Goal: Transaction & Acquisition: Purchase product/service

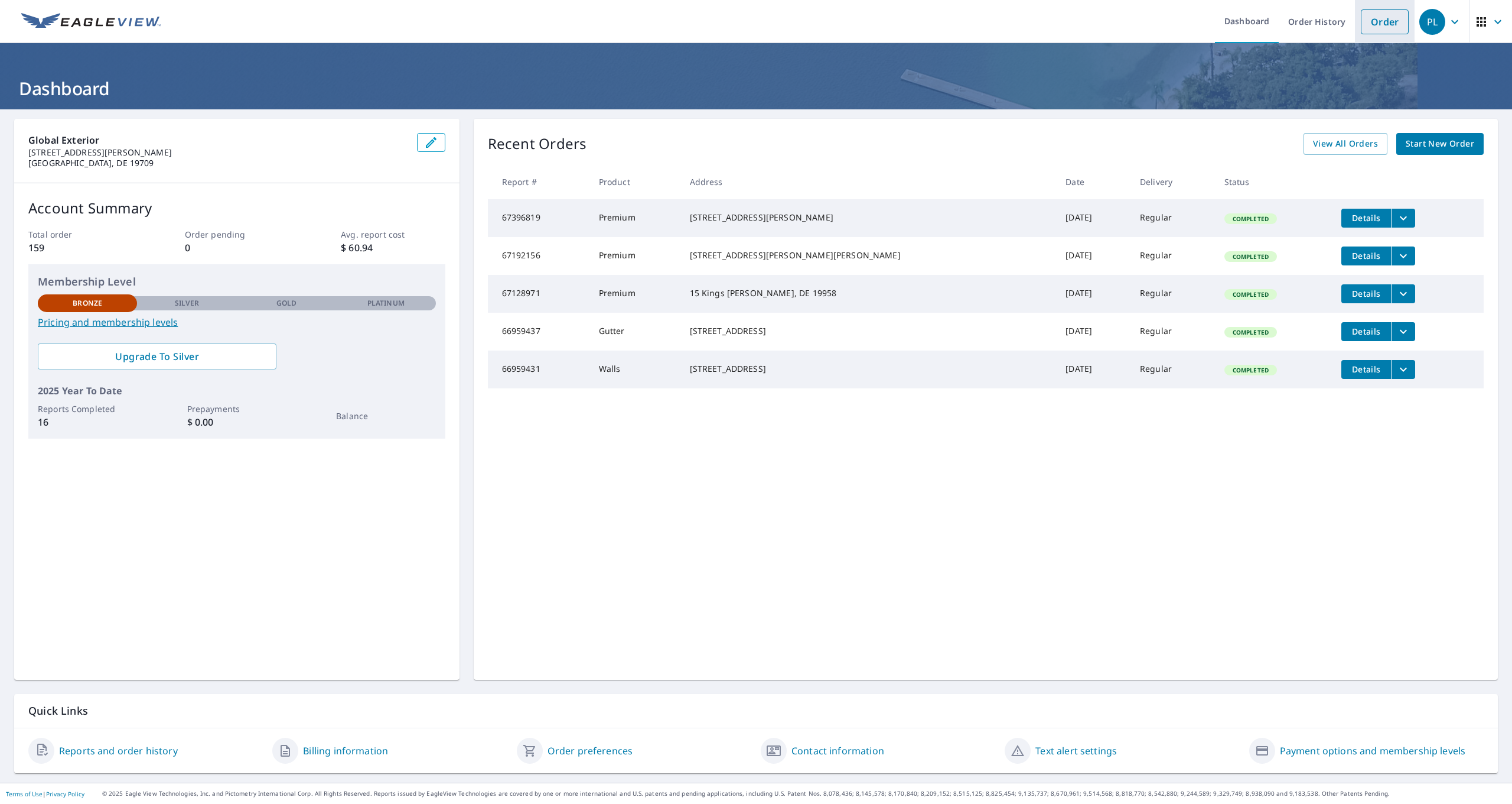
click at [1382, 25] on link "Order" at bounding box center [1385, 22] width 48 height 25
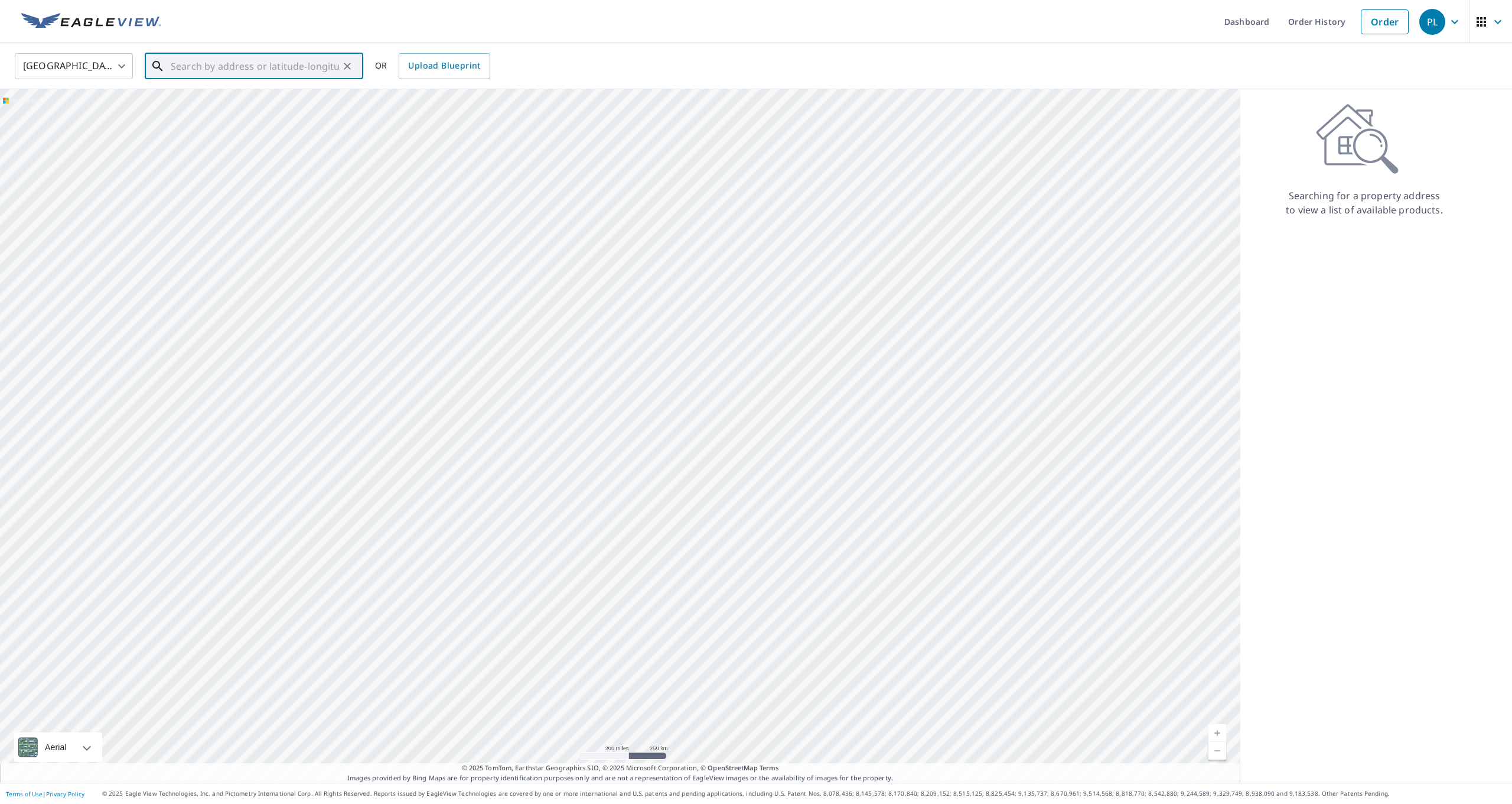
click at [220, 69] on input "text" at bounding box center [254, 66] width 168 height 33
click at [565, 64] on div "[GEOGRAPHIC_DATA] [GEOGRAPHIC_DATA] ​ [STREET_ADDRESS][PERSON_NAME] ​ OR Upload…" at bounding box center [752, 66] width 1492 height 27
click at [313, 64] on input "[STREET_ADDRESS][PERSON_NAME]" at bounding box center [254, 66] width 168 height 33
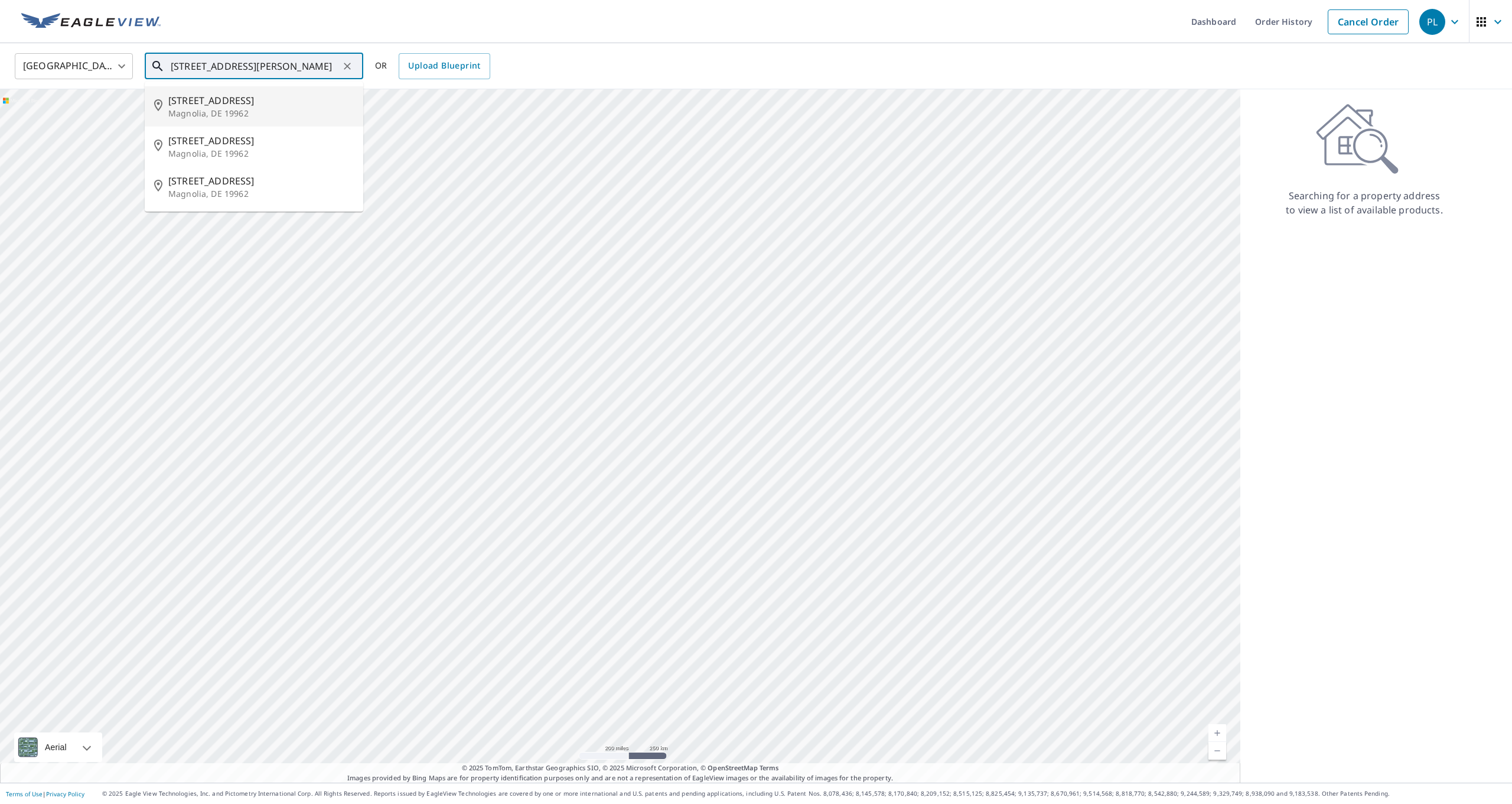
click at [234, 105] on span "[STREET_ADDRESS]" at bounding box center [261, 100] width 186 height 14
type input "[STREET_ADDRESS][PERSON_NAME]"
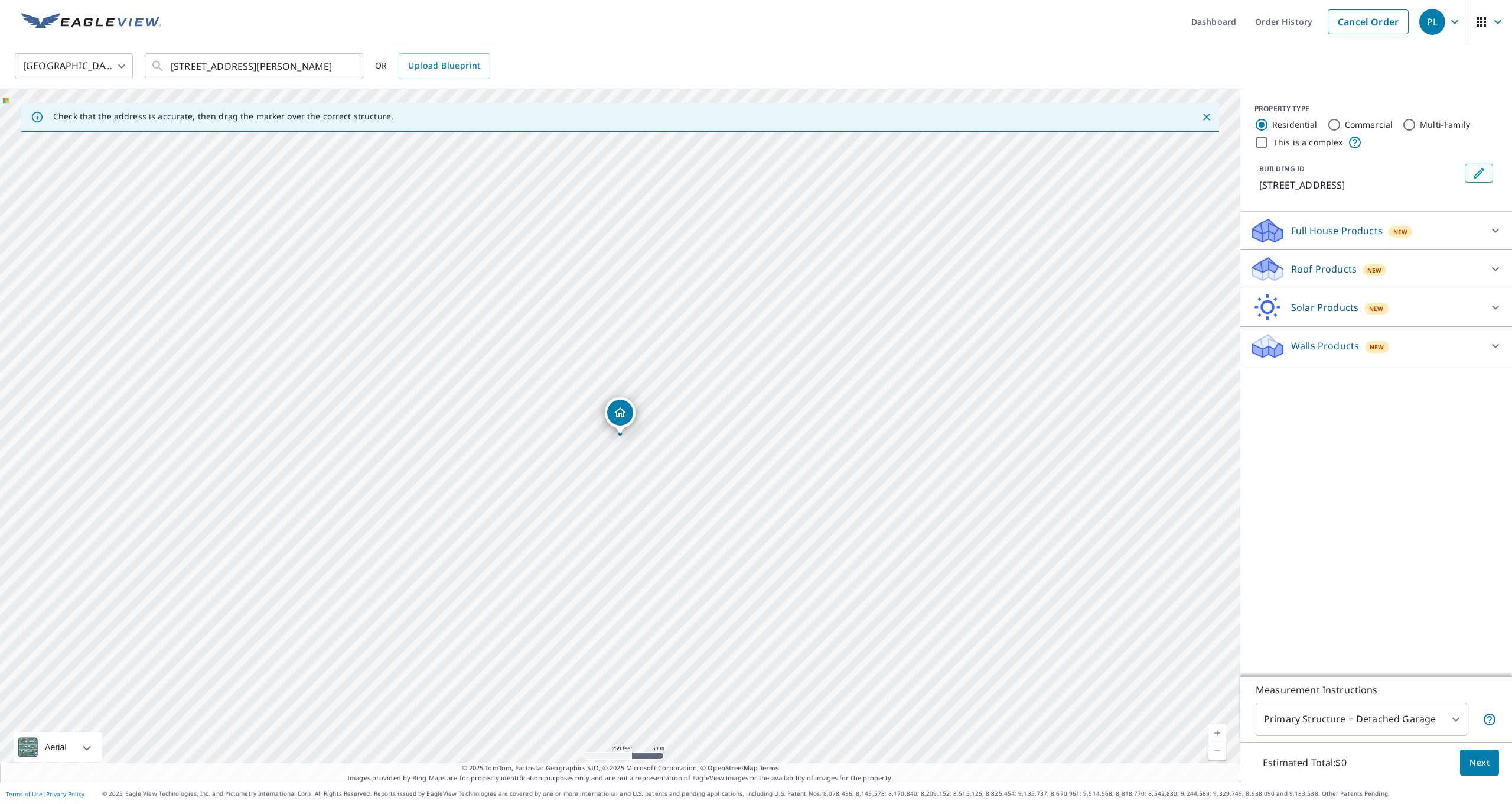
click at [1303, 269] on p "Roof Products" at bounding box center [1324, 269] width 66 height 14
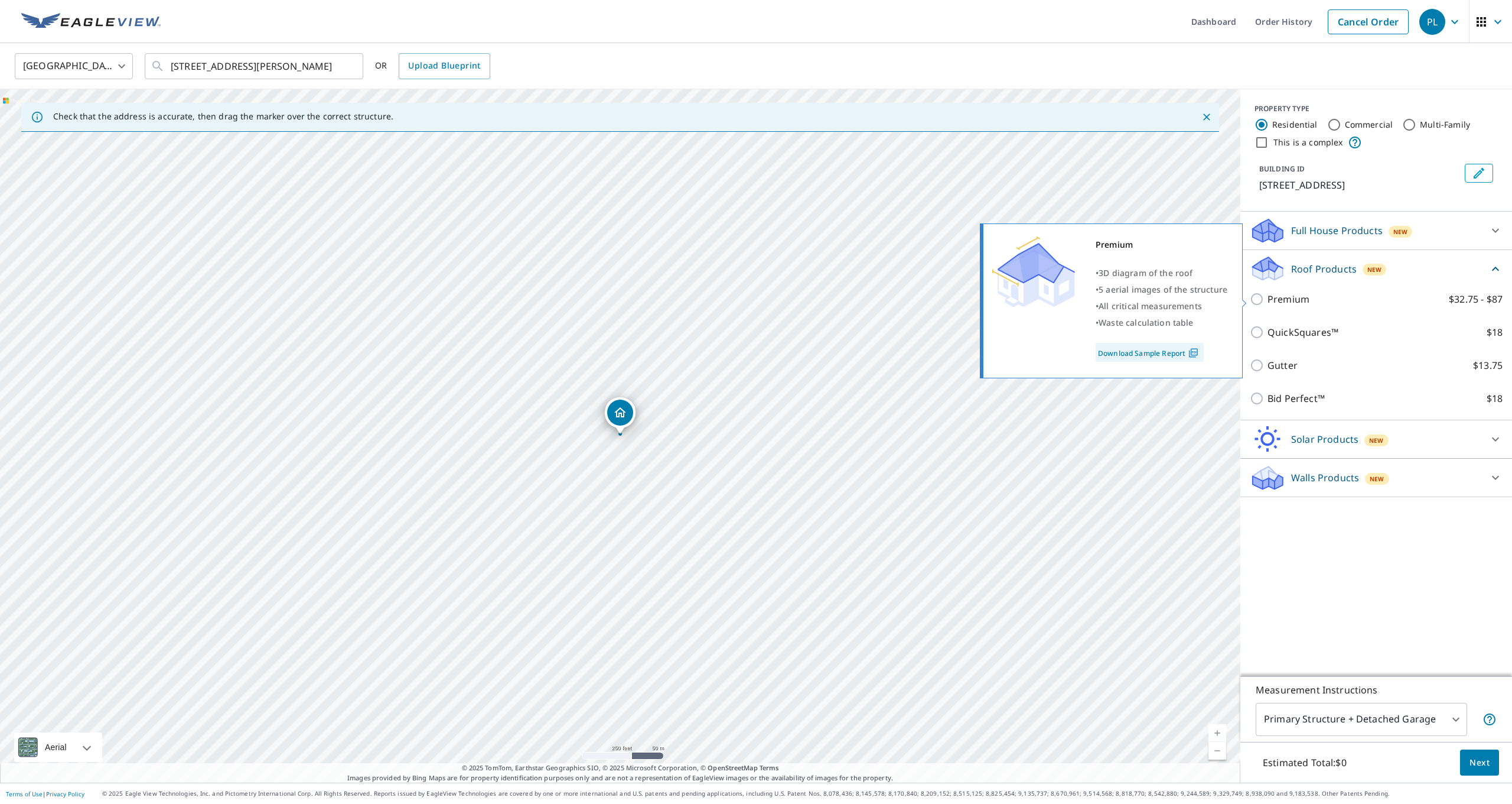
click at [1256, 300] on input "Premium $32.75 - $87" at bounding box center [1259, 299] width 18 height 14
checkbox input "true"
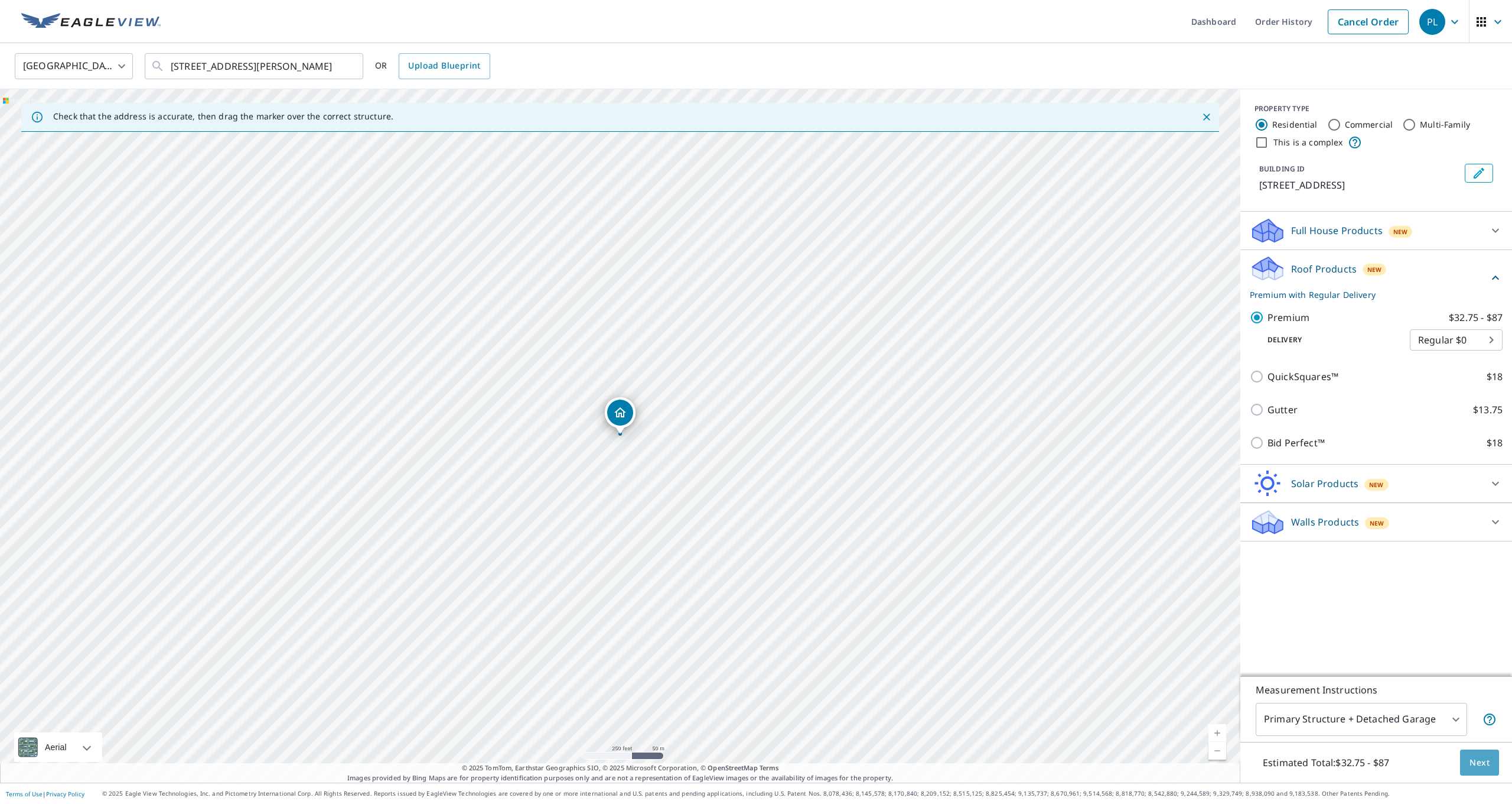
click at [1482, 764] on span "Next" at bounding box center [1480, 763] width 20 height 14
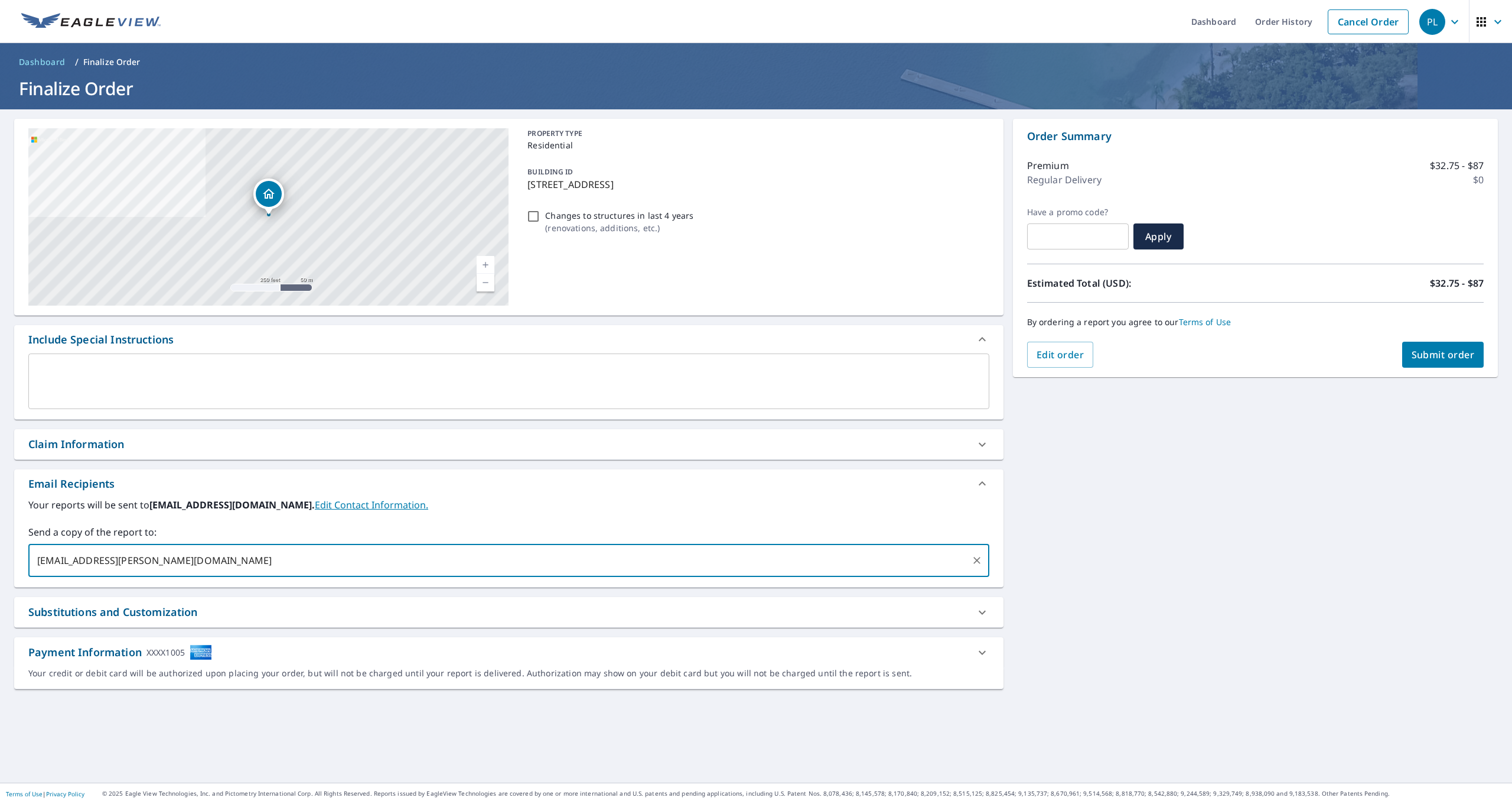
type input "[EMAIL_ADDRESS][PERSON_NAME][DOMAIN_NAME]"
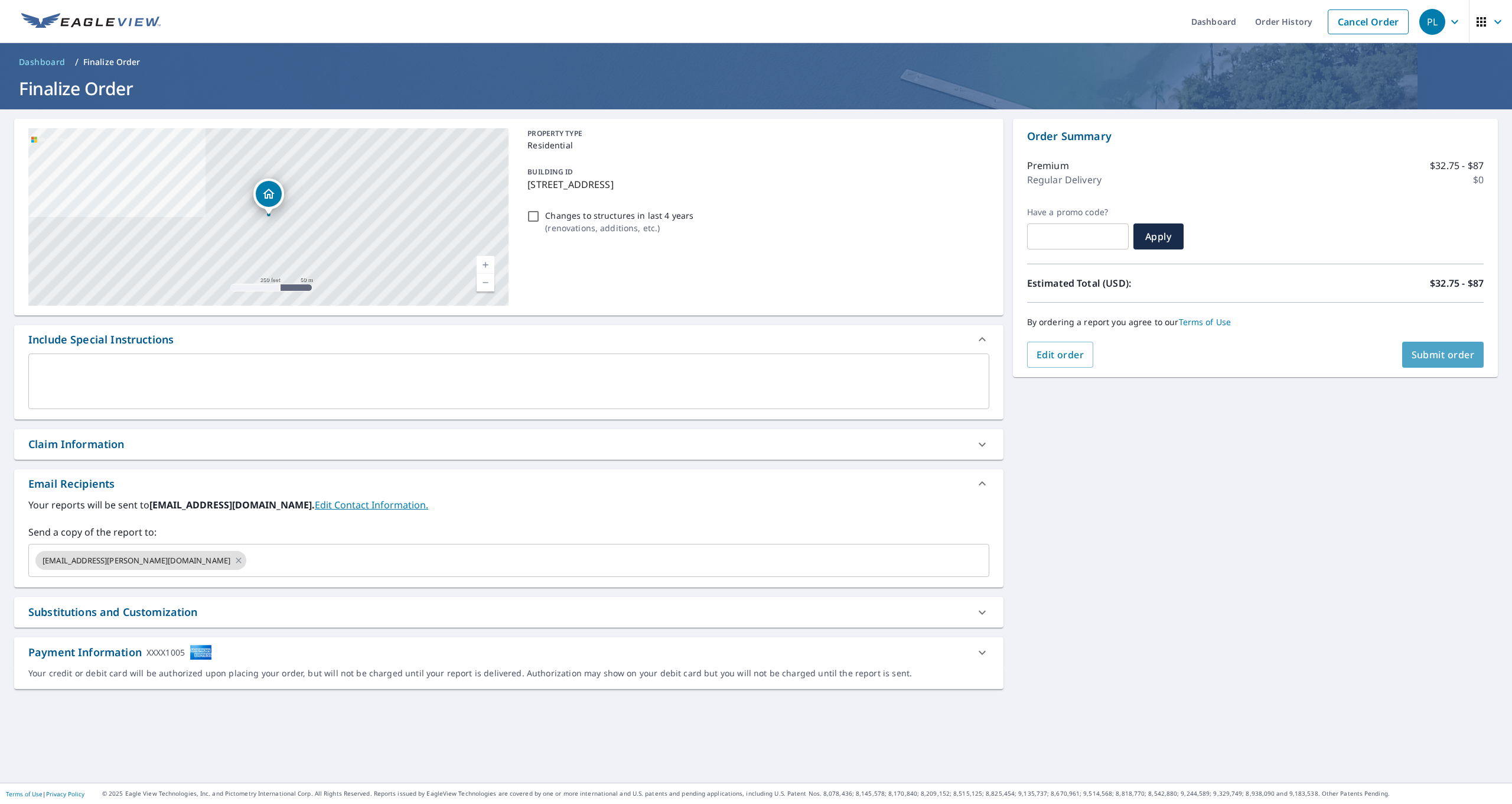
click at [1431, 358] on span "Submit order" at bounding box center [1443, 355] width 64 height 13
